Goal: Check status

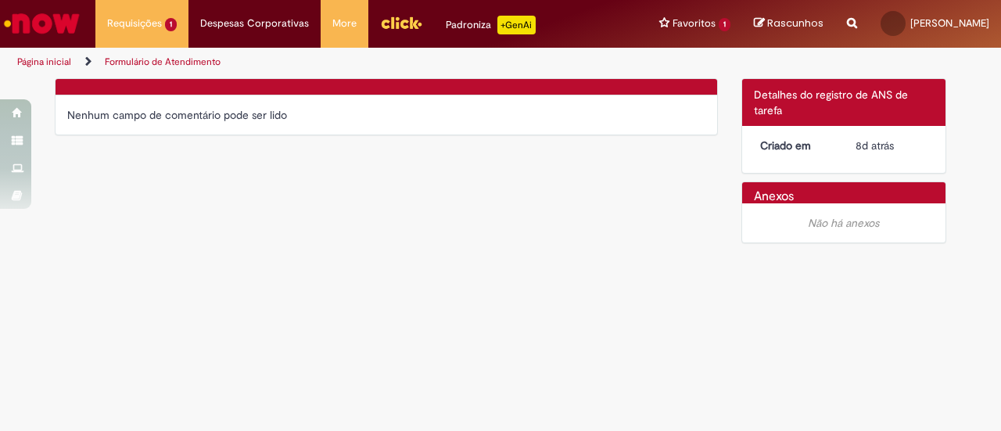
click at [233, 112] on div "Nenhum campo de comentário pode ser lido" at bounding box center [386, 115] width 638 height 16
click at [885, 159] on div "Criado em 8d atrás 8 dias atrás" at bounding box center [844, 149] width 204 height 47
click at [891, 148] on span "8d atrás" at bounding box center [874, 145] width 38 height 14
click at [888, 148] on span "8d atrás" at bounding box center [874, 145] width 38 height 14
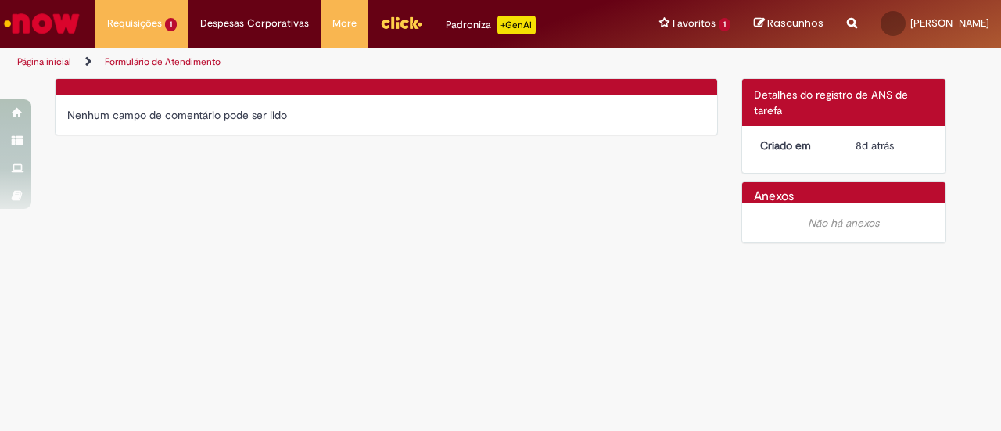
click at [841, 146] on dt "Criado em" at bounding box center [796, 146] width 96 height 16
click at [785, 146] on dt "Criado em" at bounding box center [796, 146] width 96 height 16
click at [920, 142] on div "8d atrás 8 dias atrás [DATE] 11:07:18" at bounding box center [891, 146] width 73 height 16
click at [855, 193] on div at bounding box center [844, 197] width 181 height 14
